Goal: Answer question/provide support

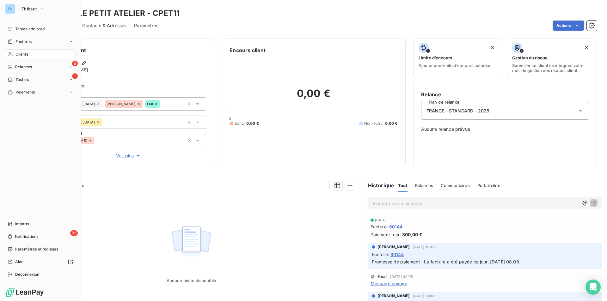
drag, startPoint x: 20, startPoint y: 53, endPoint x: 36, endPoint y: 59, distance: 16.5
click at [20, 53] on span "Clients" at bounding box center [21, 55] width 13 height 6
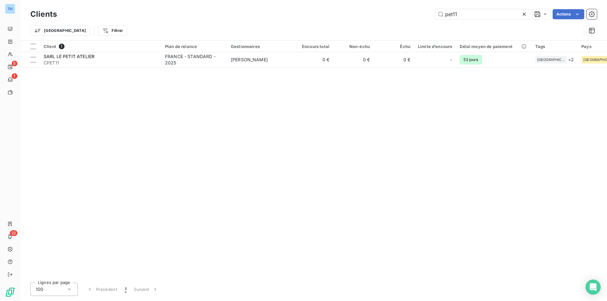
drag, startPoint x: 468, startPoint y: 13, endPoint x: 403, endPoint y: 14, distance: 65.2
click at [404, 14] on div "pet11 Actions" at bounding box center [331, 14] width 533 height 10
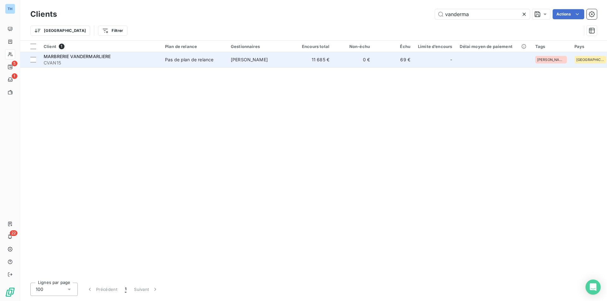
type input "vanderma"
click at [277, 66] on td "[PERSON_NAME]" at bounding box center [260, 59] width 66 height 15
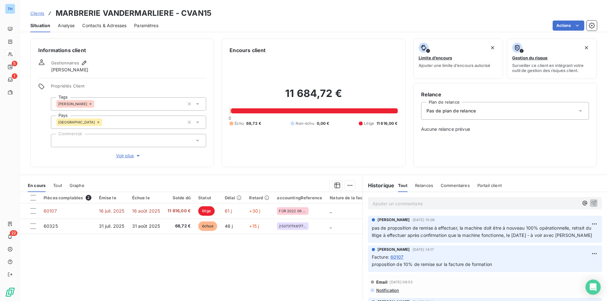
click at [102, 25] on span "Contacts & Adresses" at bounding box center [104, 25] width 44 height 6
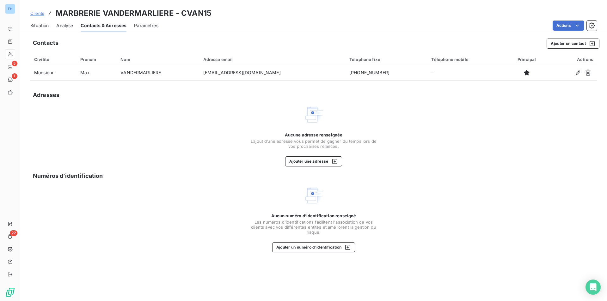
click at [44, 24] on span "Situation" at bounding box center [39, 25] width 18 height 6
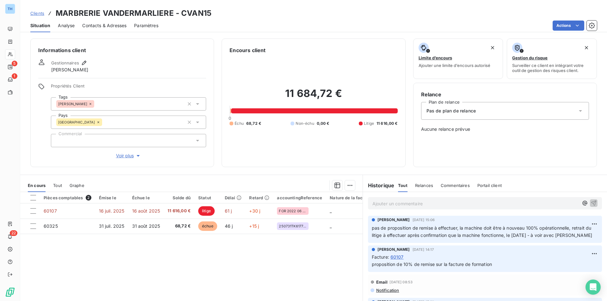
click at [83, 172] on div "Informations client Gestionnaires [PERSON_NAME] Propriétés Client Tags [PERSON_…" at bounding box center [313, 168] width 587 height 267
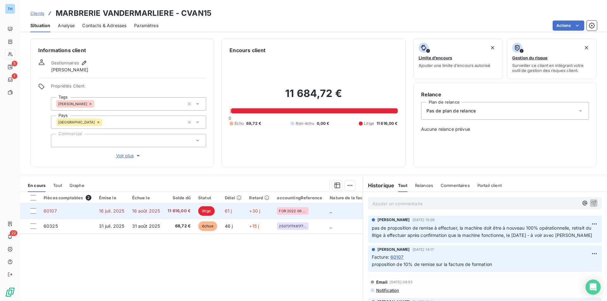
click at [77, 212] on td "60107" at bounding box center [67, 211] width 55 height 15
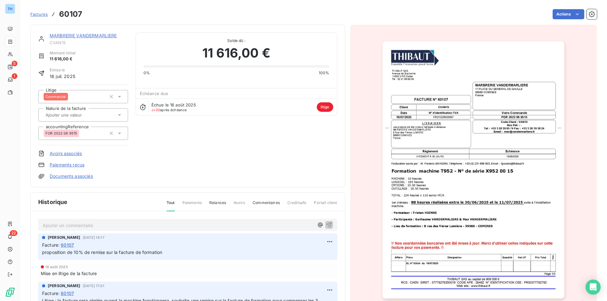
click at [280, 7] on div "Factures 60107 Actions" at bounding box center [313, 10] width 567 height 21
click at [558, 15] on html "TH 5 1 22 Factures 60107 Actions MARBRERIE VANDERMARLIERE CVAN15 Montant initia…" at bounding box center [303, 150] width 607 height 301
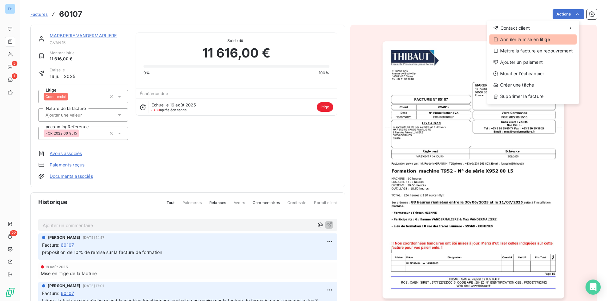
click at [518, 35] on div "Annuler la mise en litige" at bounding box center [533, 39] width 87 height 10
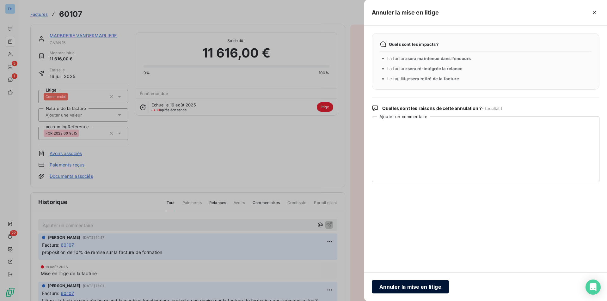
click at [422, 284] on button "Annuler la mise en litige" at bounding box center [410, 287] width 77 height 13
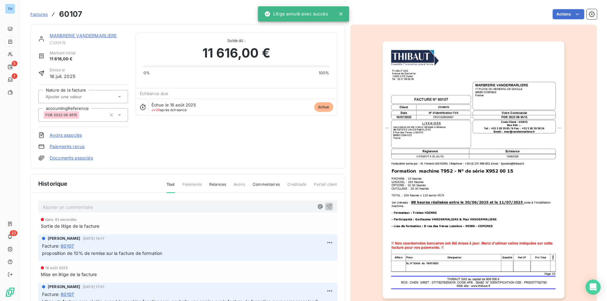
click at [89, 37] on link "MARBRERIE VANDERMARLIERE" at bounding box center [83, 35] width 67 height 5
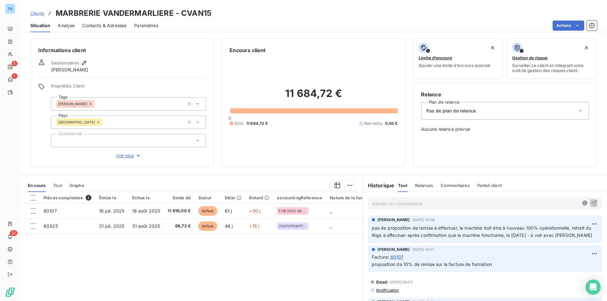
click at [464, 115] on div "Pas de plan de relance" at bounding box center [505, 111] width 168 height 18
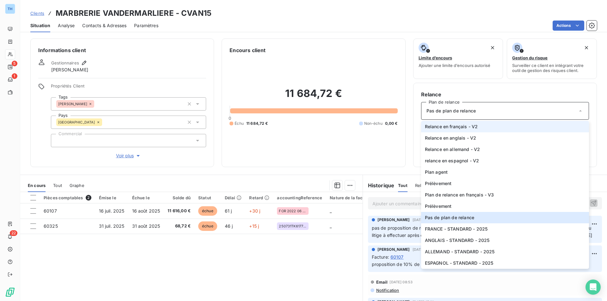
click at [460, 127] on span "Relance en français - V2" at bounding box center [451, 127] width 53 height 6
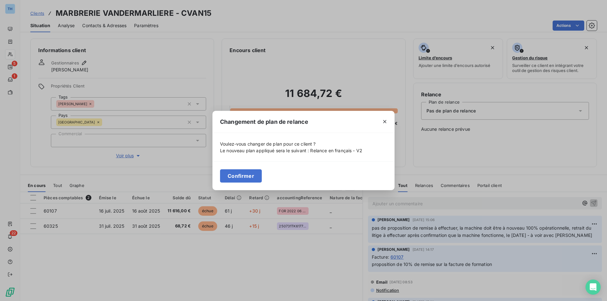
drag, startPoint x: 382, startPoint y: 119, endPoint x: 392, endPoint y: 120, distance: 10.5
click at [383, 119] on icon "button" at bounding box center [385, 122] width 6 height 6
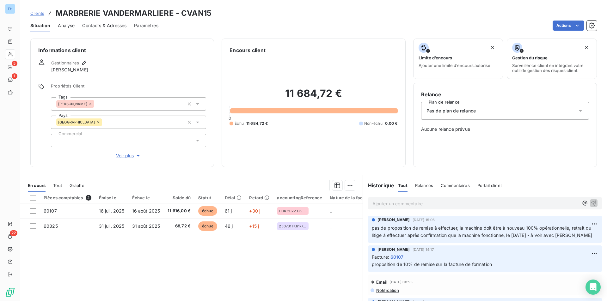
click at [435, 113] on span "Pas de plan de relance" at bounding box center [451, 111] width 49 height 6
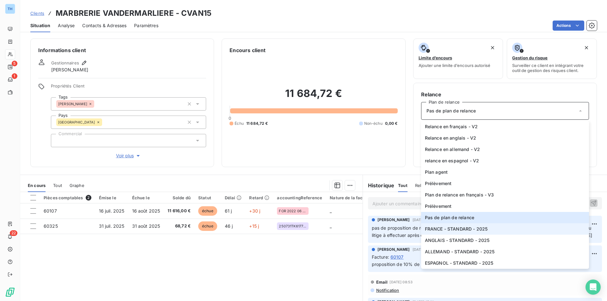
click at [454, 231] on span "FRANCE - STANDARD - 2025" at bounding box center [456, 229] width 63 height 6
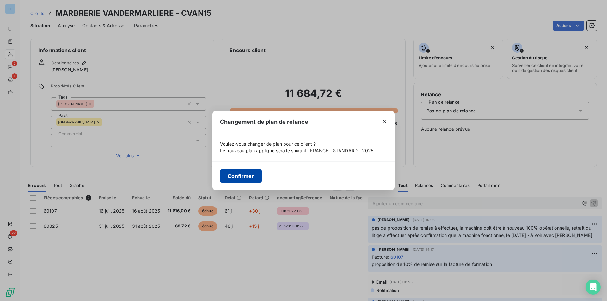
click at [244, 177] on button "Confirmer" at bounding box center [241, 176] width 42 height 13
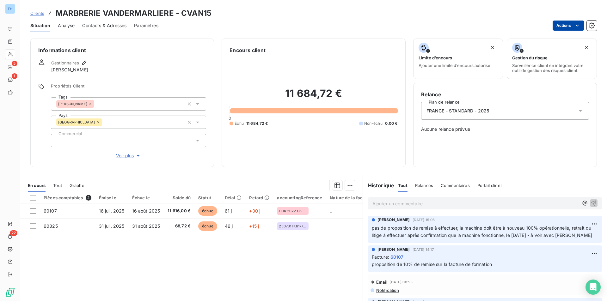
click at [571, 25] on html "TH 5 1 22 Clients MARBRERIE VANDERMARLIERE - CVAN15 Situation Analyse Contacts …" at bounding box center [303, 150] width 607 height 301
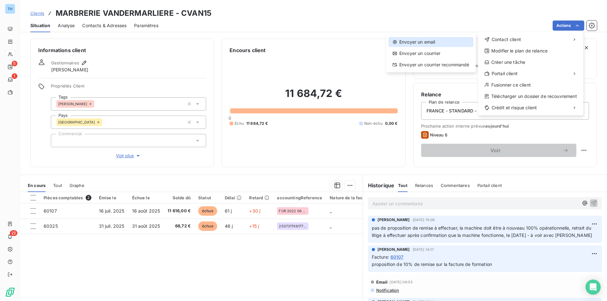
click at [429, 44] on div "Envoyer un email" at bounding box center [431, 42] width 85 height 10
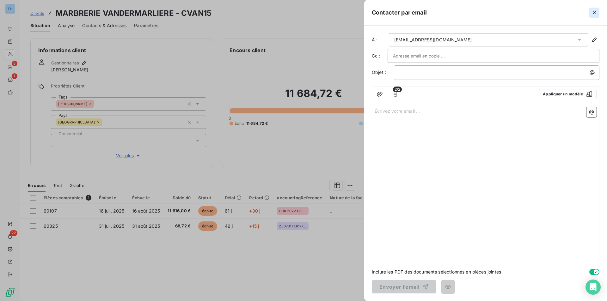
click at [596, 12] on icon "button" at bounding box center [594, 12] width 6 height 6
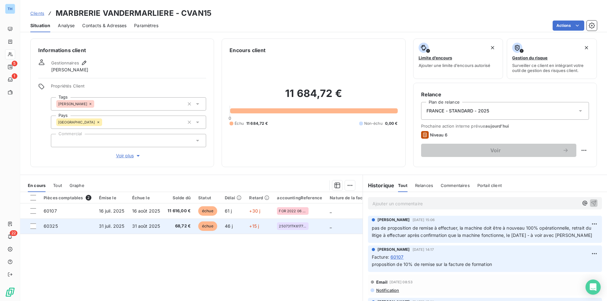
scroll to position [32, 0]
